Goal: Transaction & Acquisition: Purchase product/service

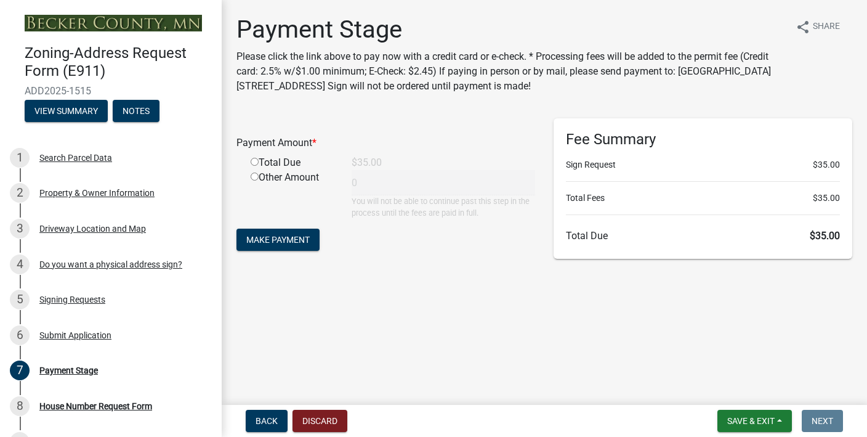
click at [254, 160] on input "radio" at bounding box center [255, 162] width 8 height 8
radio input "true"
type input "35"
click at [278, 239] on span "Make Payment" at bounding box center [277, 240] width 63 height 10
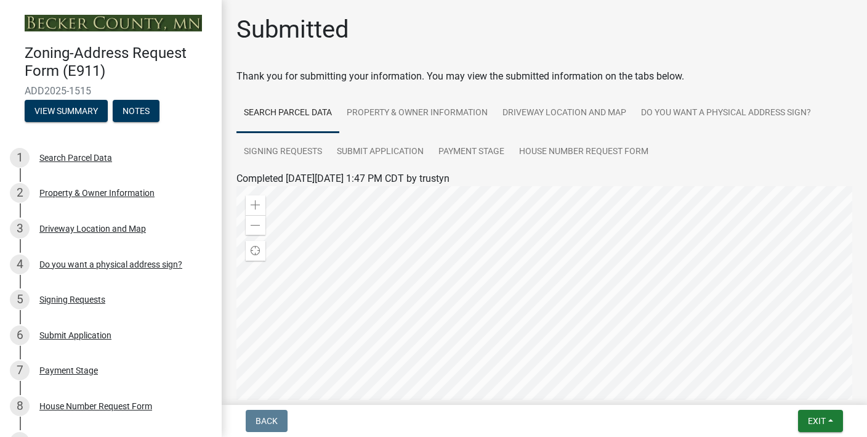
scroll to position [137, 0]
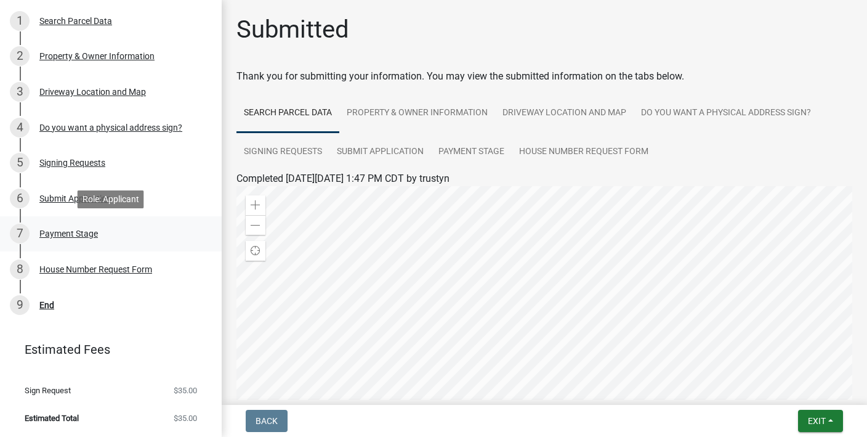
click at [63, 226] on div "7 Payment Stage" at bounding box center [106, 234] width 192 height 20
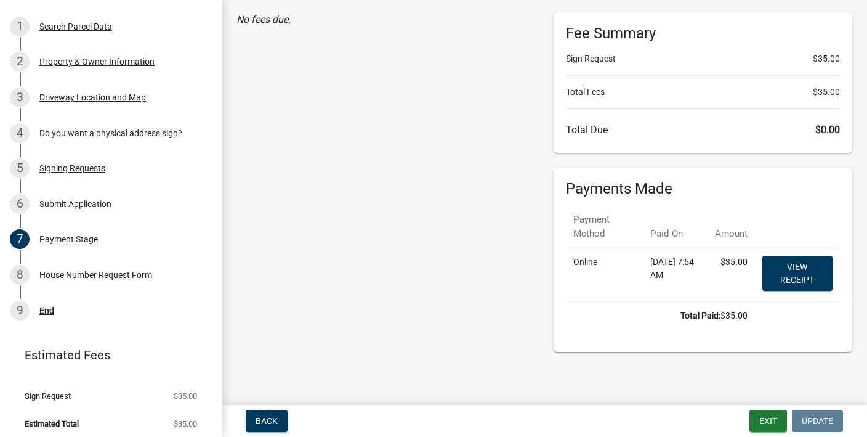
scroll to position [0, 0]
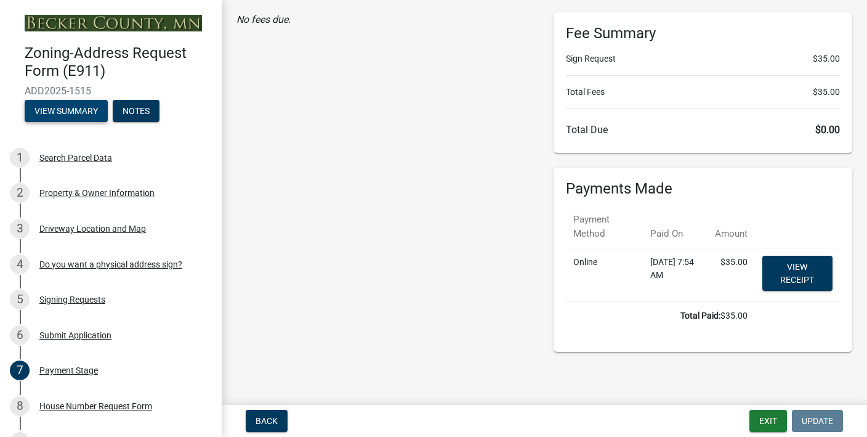
click at [70, 110] on button "View Summary" at bounding box center [66, 111] width 83 height 22
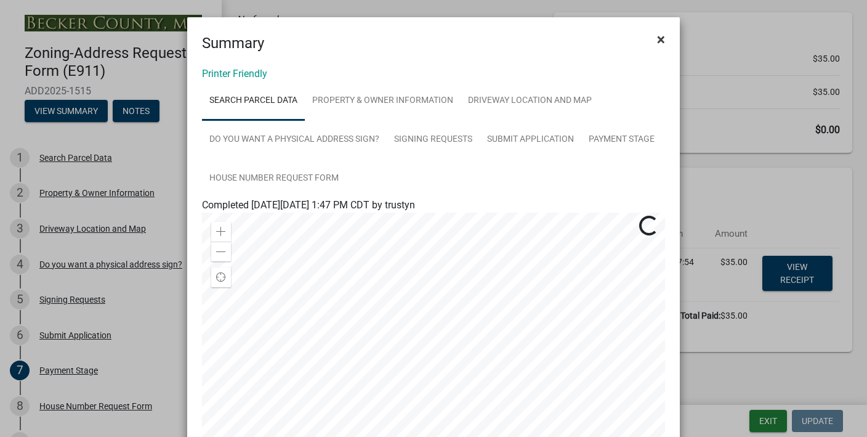
click at [660, 37] on span "×" at bounding box center [661, 39] width 8 height 17
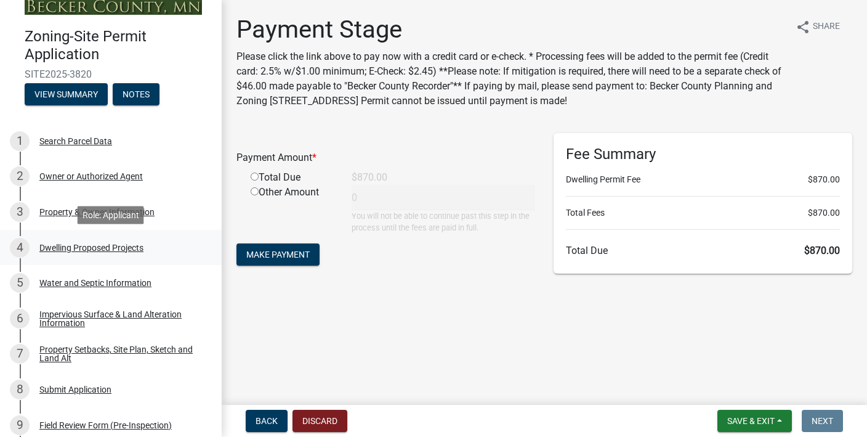
scroll to position [18, 0]
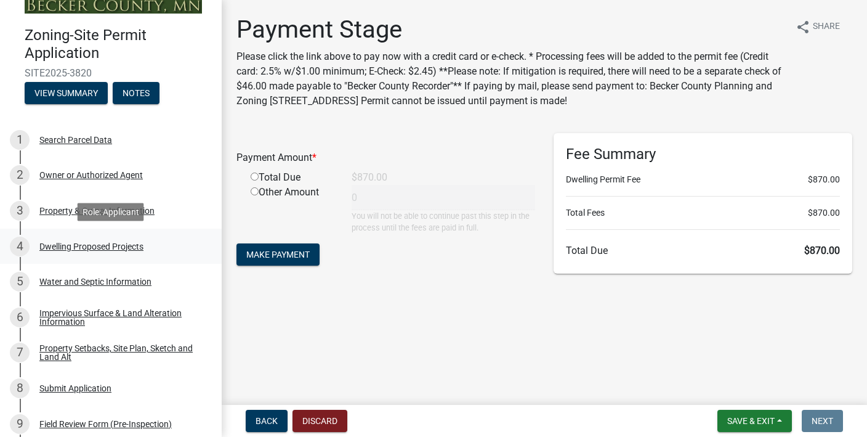
click at [110, 247] on div "Dwelling Proposed Projects" at bounding box center [91, 246] width 104 height 9
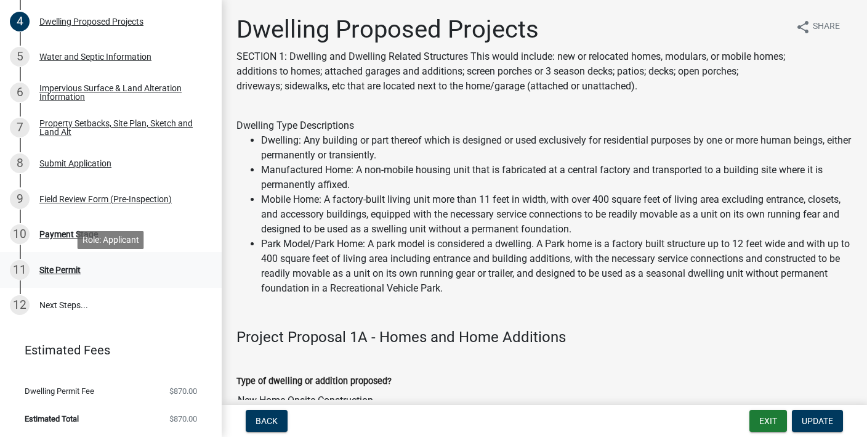
scroll to position [0, 0]
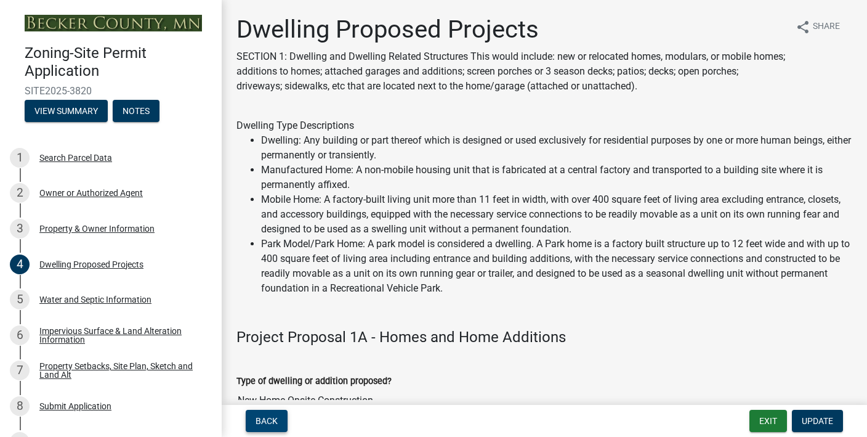
click at [281, 420] on button "Back" at bounding box center [267, 421] width 42 height 22
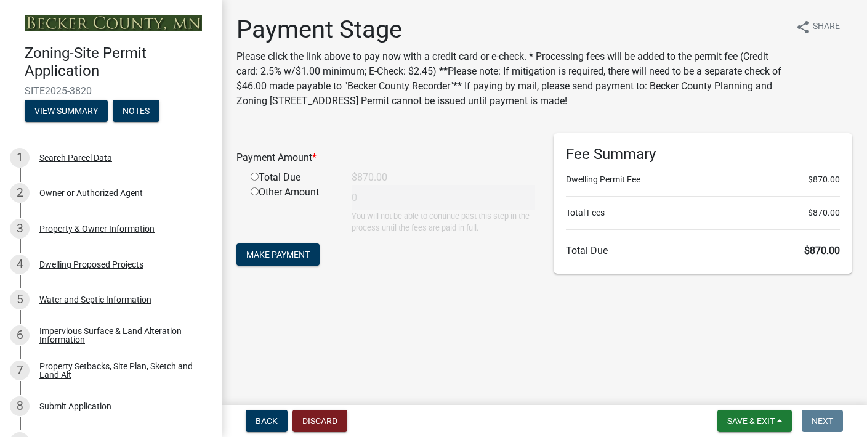
click at [256, 179] on input "radio" at bounding box center [255, 176] width 8 height 8
radio input "true"
type input "870"
click at [291, 255] on span "Make Payment" at bounding box center [277, 254] width 63 height 10
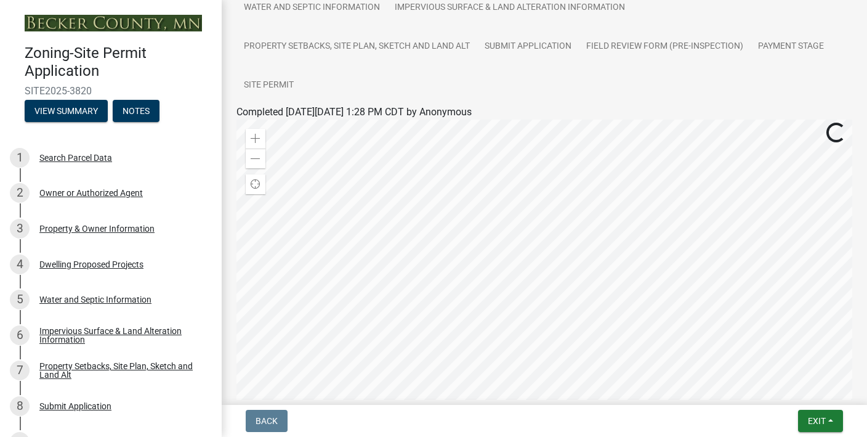
scroll to position [147, 0]
